Goal: Task Accomplishment & Management: Complete application form

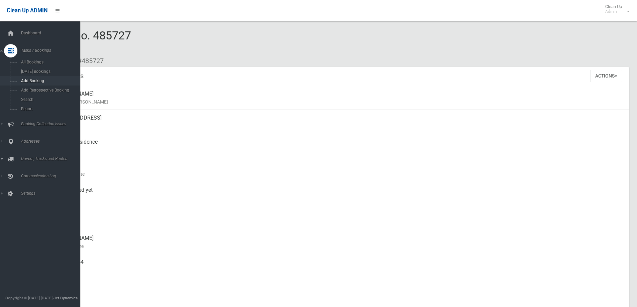
scroll to position [100, 0]
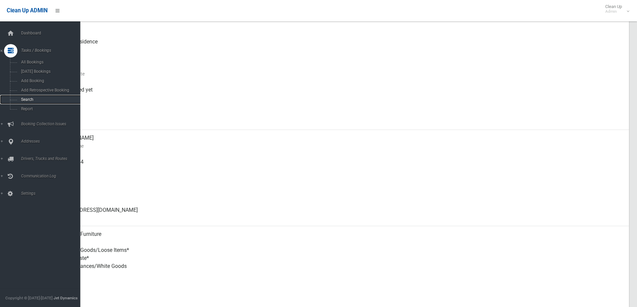
click at [34, 104] on link "Search" at bounding box center [42, 99] width 85 height 9
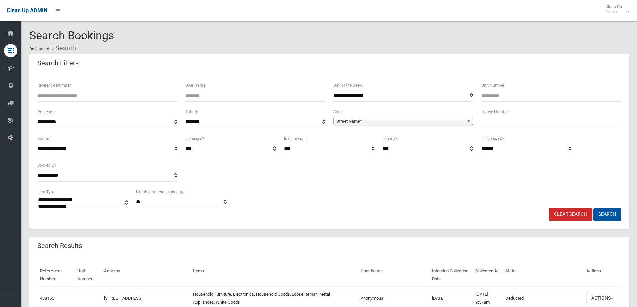
select select
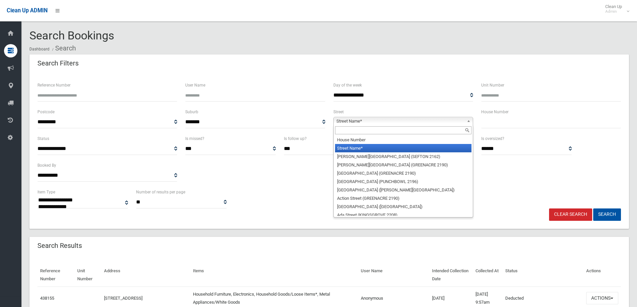
click at [361, 125] on span "Street Name*" at bounding box center [401, 121] width 128 height 8
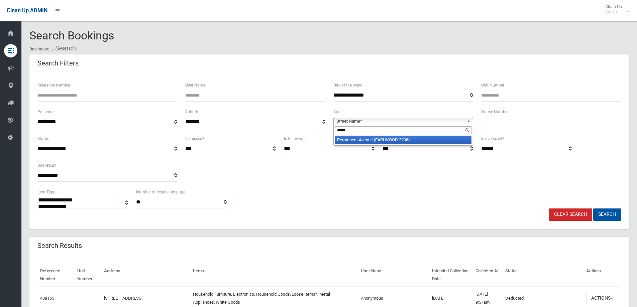
type input "******"
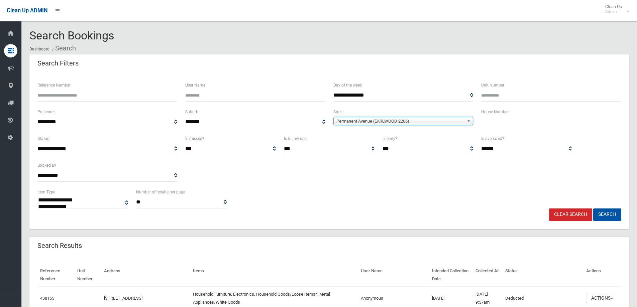
click at [516, 129] on div "House Number" at bounding box center [551, 121] width 148 height 27
click at [512, 126] on input "text" at bounding box center [551, 122] width 140 height 12
type input "*"
click at [594, 209] on button "Search" at bounding box center [608, 215] width 28 height 12
click at [607, 215] on button "Search" at bounding box center [608, 215] width 28 height 12
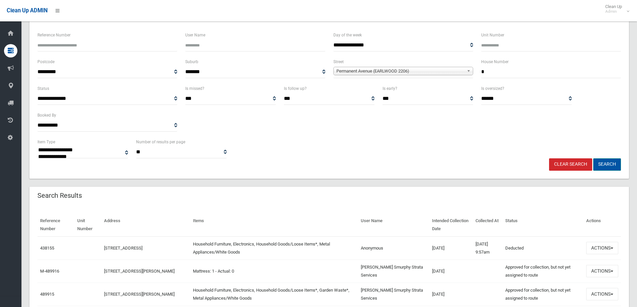
scroll to position [100, 0]
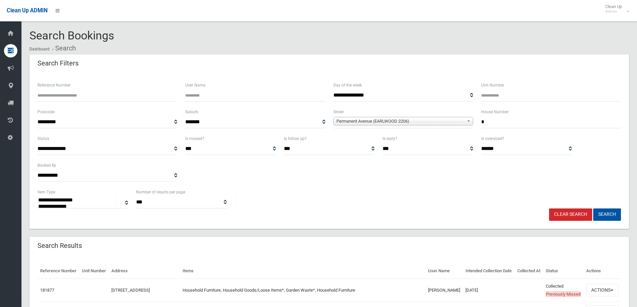
select select
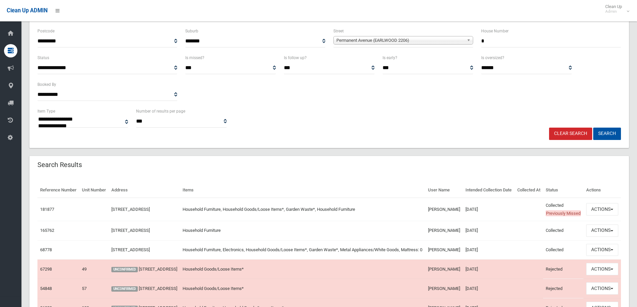
scroll to position [100, 0]
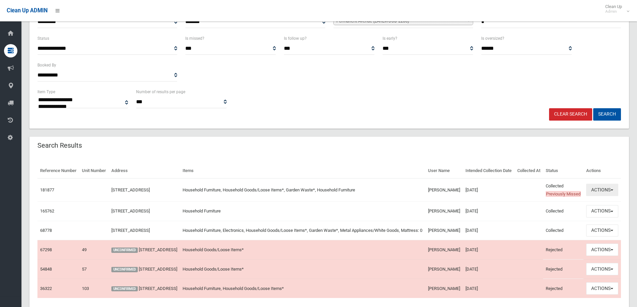
click at [606, 196] on button "Actions" at bounding box center [603, 190] width 32 height 12
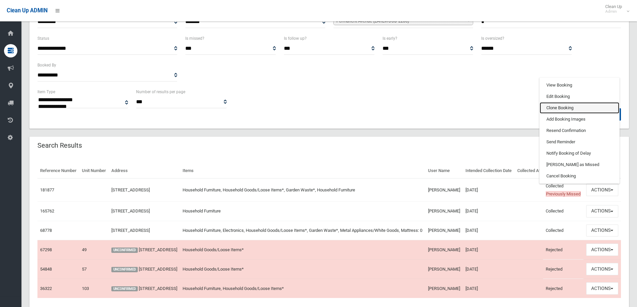
click at [572, 114] on link "Clone Booking" at bounding box center [580, 107] width 80 height 11
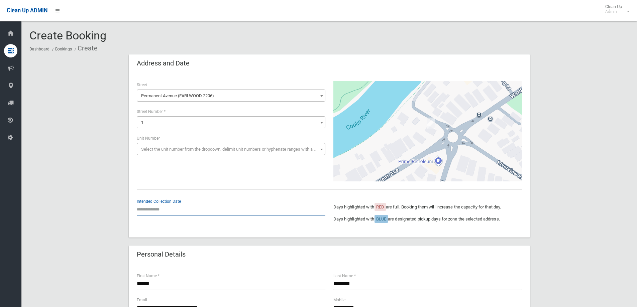
click at [163, 210] on input "text" at bounding box center [231, 209] width 189 height 12
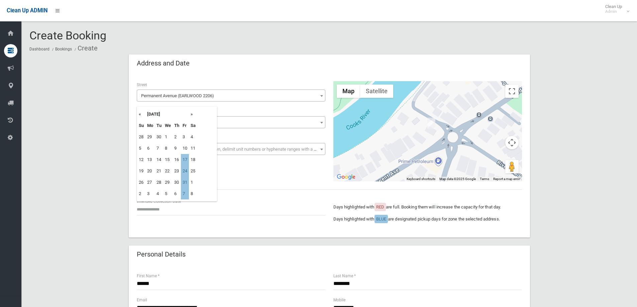
click at [186, 161] on td "17" at bounding box center [185, 159] width 8 height 11
click at [191, 207] on input "**********" at bounding box center [231, 209] width 189 height 12
click at [183, 173] on td "24" at bounding box center [185, 171] width 8 height 11
type input "**********"
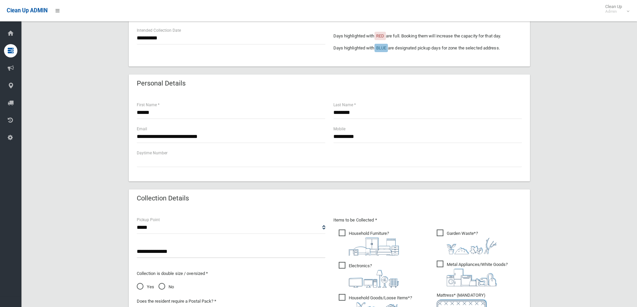
scroll to position [268, 0]
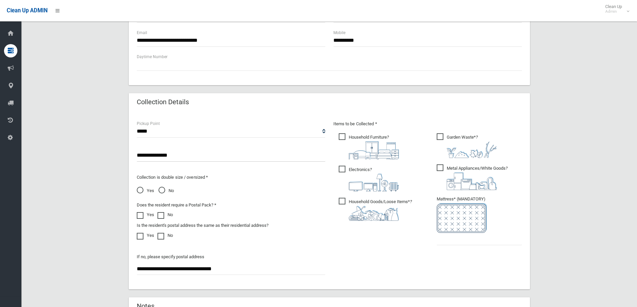
click at [351, 178] on img at bounding box center [374, 183] width 50 height 18
click at [456, 176] on img at bounding box center [472, 182] width 50 height 18
click at [454, 244] on input "text" at bounding box center [479, 239] width 85 height 12
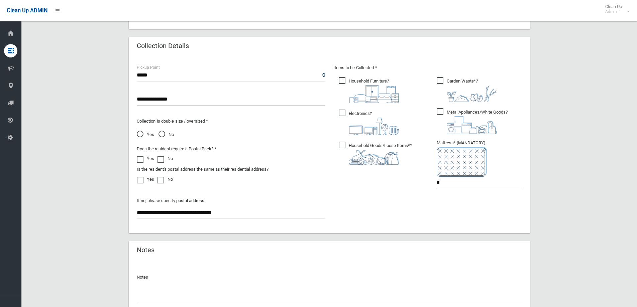
scroll to position [368, 0]
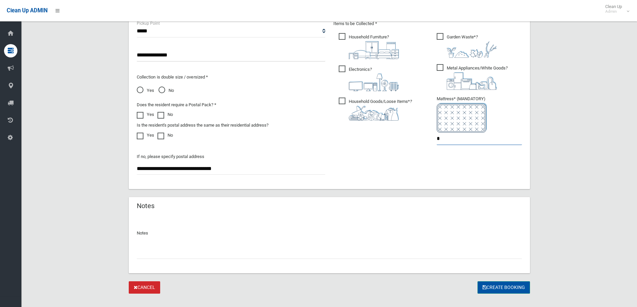
type input "*"
drag, startPoint x: 494, startPoint y: 288, endPoint x: 367, endPoint y: 232, distance: 139.3
click at [494, 288] on button "Create Booking" at bounding box center [504, 288] width 53 height 12
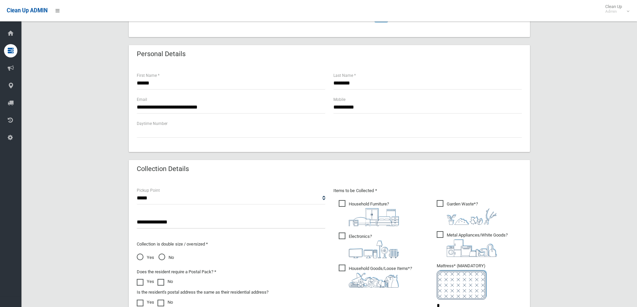
scroll to position [0, 0]
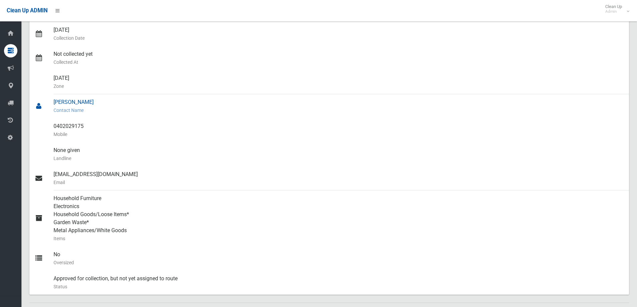
scroll to position [16, 0]
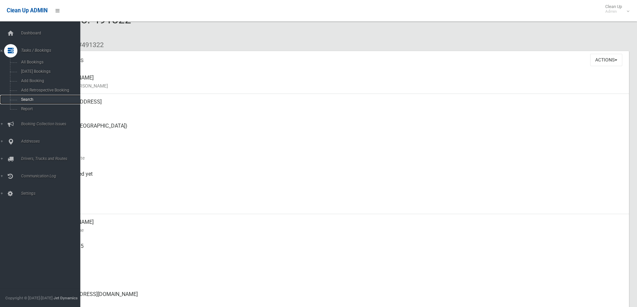
click at [33, 101] on span "Search" at bounding box center [49, 99] width 61 height 5
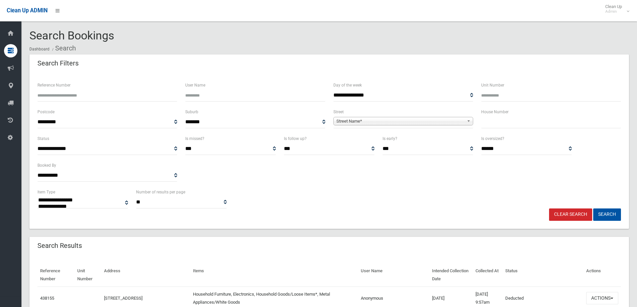
select select
click at [349, 121] on span "Street Name*" at bounding box center [401, 121] width 128 height 8
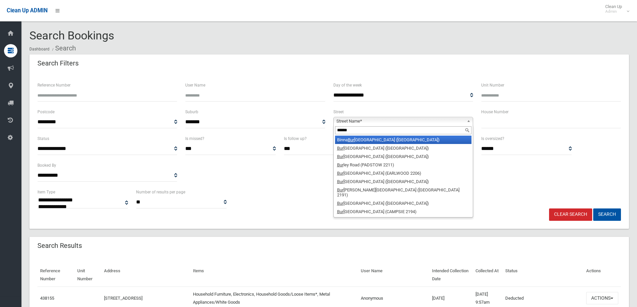
type input "*******"
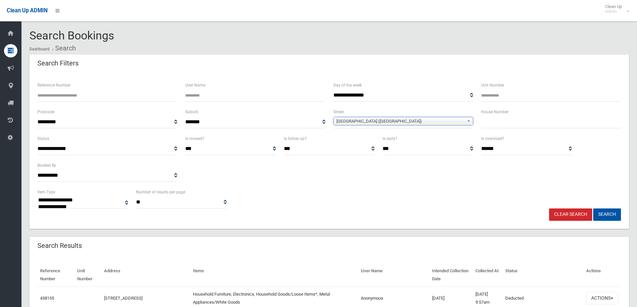
click at [537, 119] on input "text" at bounding box center [551, 122] width 140 height 12
type input "**"
click at [610, 215] on button "Search" at bounding box center [608, 215] width 28 height 12
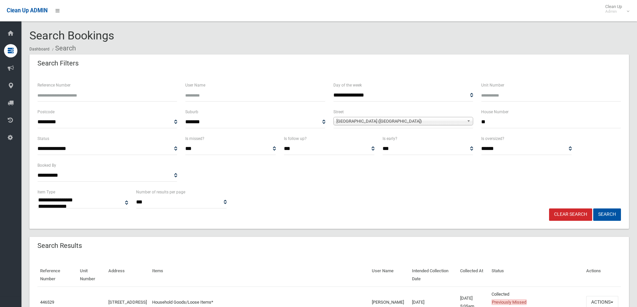
select select
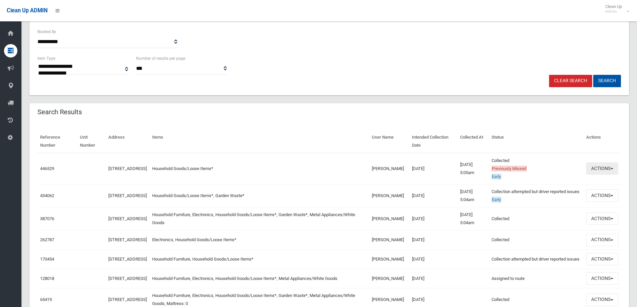
click at [602, 171] on button "Actions" at bounding box center [603, 169] width 32 height 12
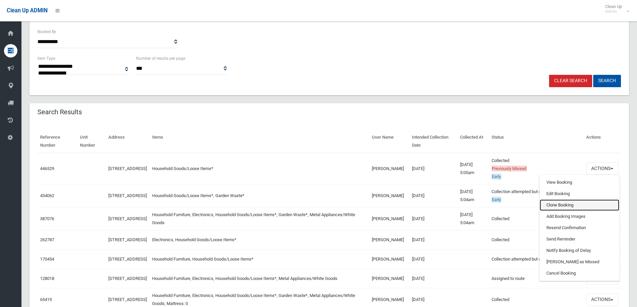
click at [551, 207] on link "Clone Booking" at bounding box center [580, 205] width 80 height 11
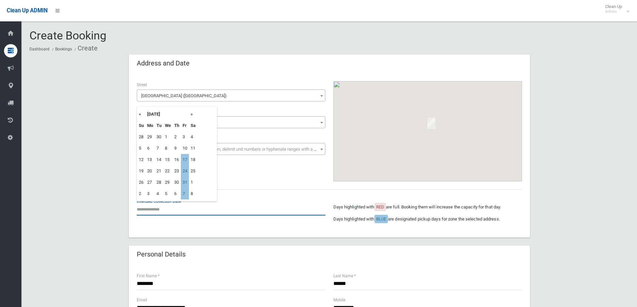
click at [167, 208] on input "text" at bounding box center [231, 209] width 189 height 12
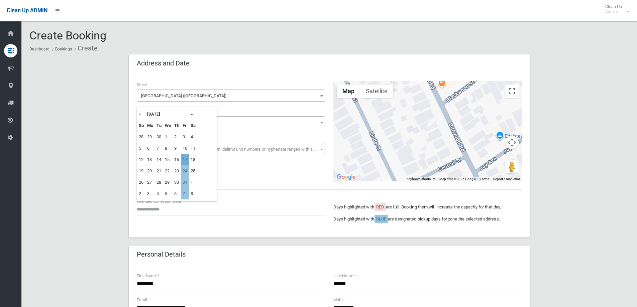
click at [183, 159] on td "17" at bounding box center [185, 159] width 8 height 11
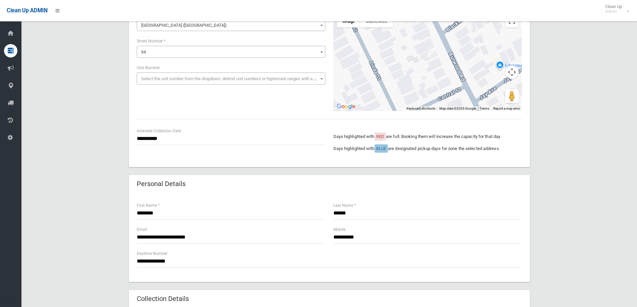
scroll to position [67, 0]
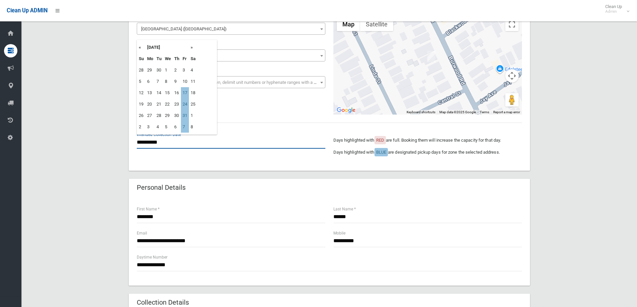
click at [170, 144] on input "**********" at bounding box center [231, 143] width 189 height 12
click at [184, 116] on td "31" at bounding box center [185, 115] width 8 height 11
type input "**********"
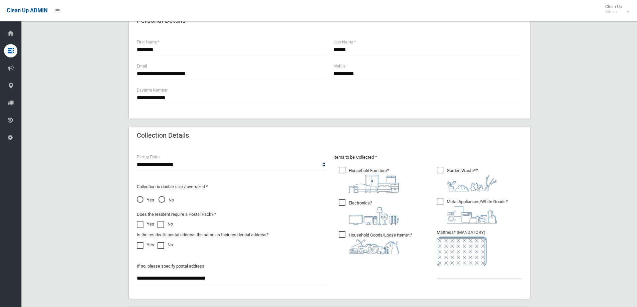
scroll to position [355, 0]
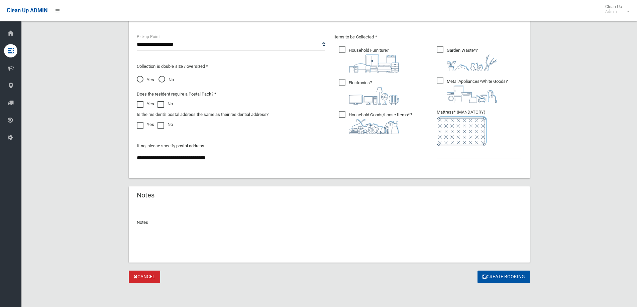
click at [358, 67] on img at bounding box center [374, 64] width 50 height 18
click at [483, 62] on img at bounding box center [472, 63] width 50 height 17
click at [469, 89] on img at bounding box center [472, 95] width 50 height 18
click at [351, 89] on img at bounding box center [374, 96] width 50 height 18
click at [449, 158] on input "text" at bounding box center [479, 152] width 85 height 12
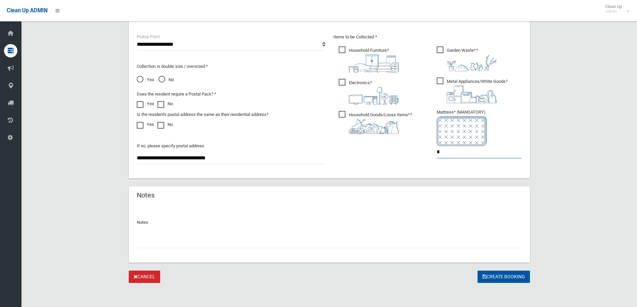
type input "*"
click at [505, 277] on button "Create Booking" at bounding box center [504, 277] width 53 height 12
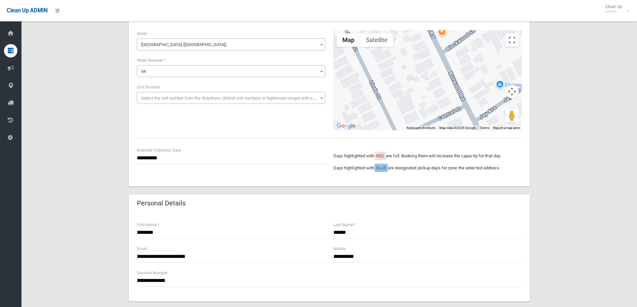
scroll to position [167, 0]
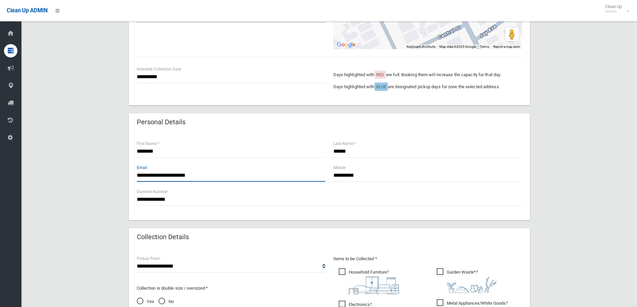
drag, startPoint x: 138, startPoint y: 174, endPoint x: 190, endPoint y: 177, distance: 52.6
click at [208, 180] on input "**********" at bounding box center [231, 176] width 189 height 12
click at [263, 181] on input "**********" at bounding box center [231, 176] width 189 height 12
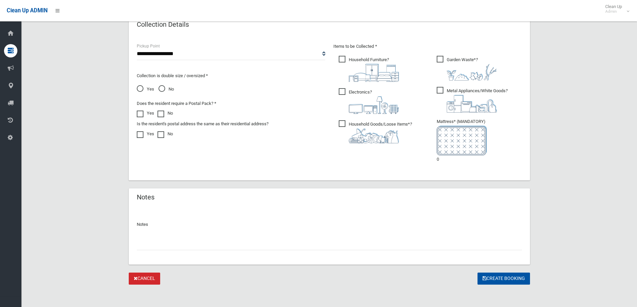
scroll to position [382, 0]
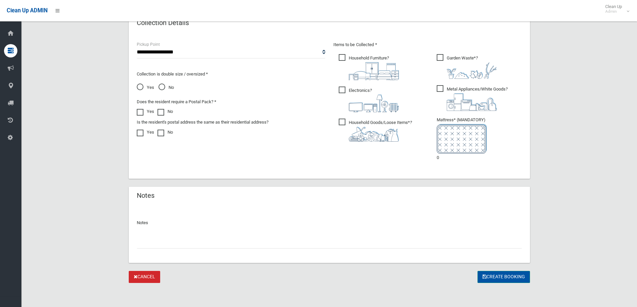
click at [508, 279] on button "Create Booking" at bounding box center [504, 277] width 53 height 12
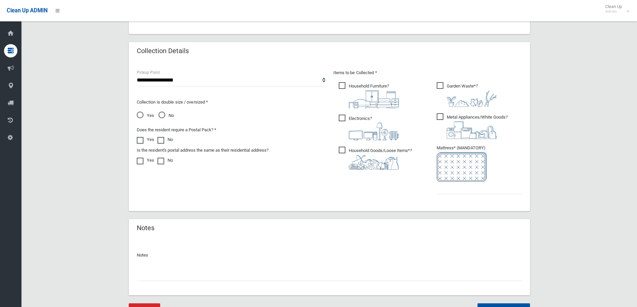
scroll to position [378, 0]
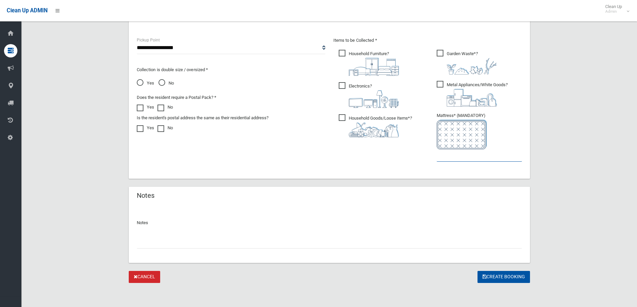
click at [454, 151] on input "text" at bounding box center [479, 156] width 85 height 12
type input "*"
click at [499, 274] on button "Create Booking" at bounding box center [504, 277] width 53 height 12
